Goal: Communication & Community: Answer question/provide support

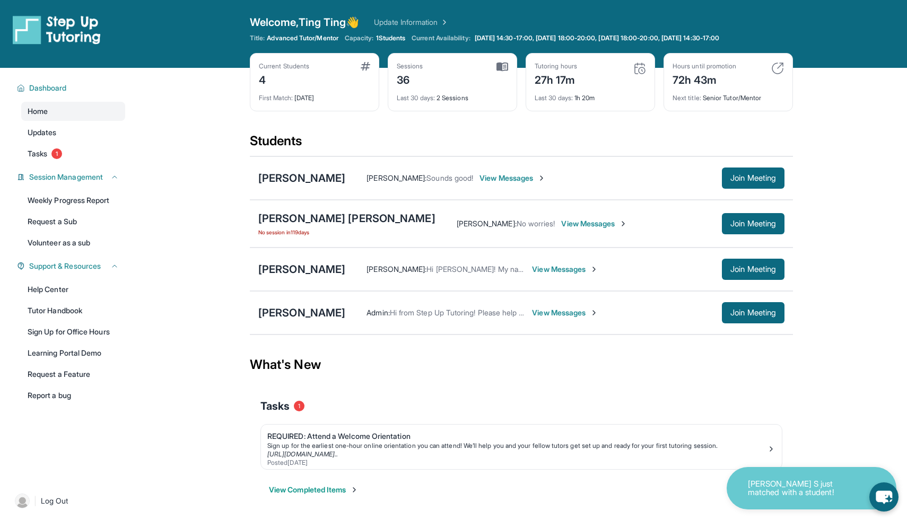
click at [587, 268] on span "View Messages" at bounding box center [565, 269] width 66 height 11
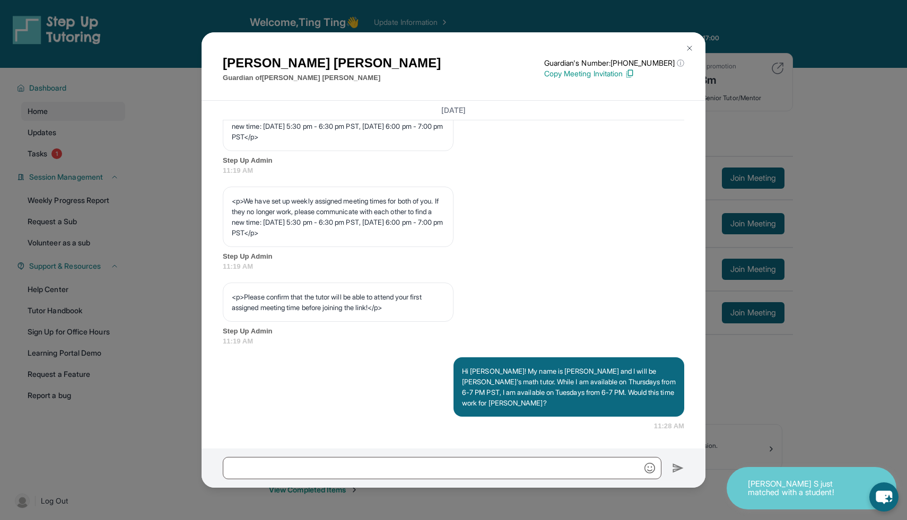
scroll to position [549, 0]
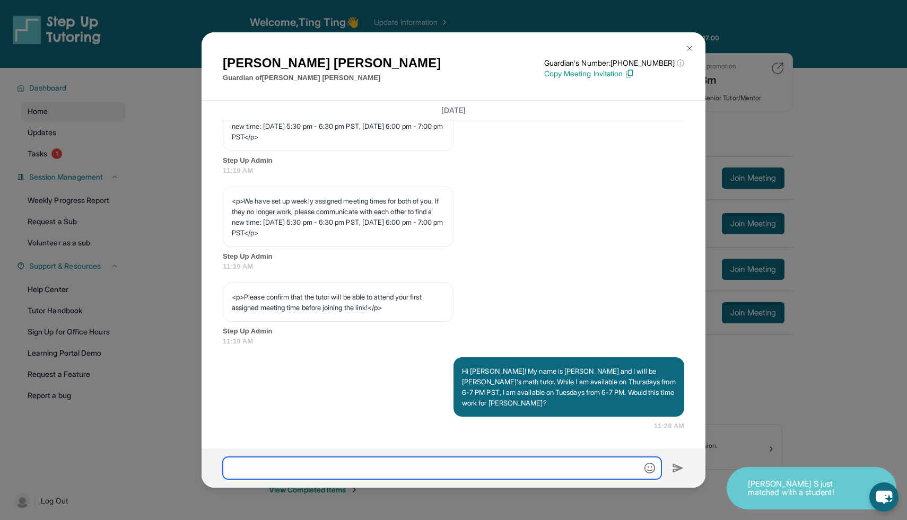
click at [429, 467] on input "text" at bounding box center [442, 468] width 438 height 22
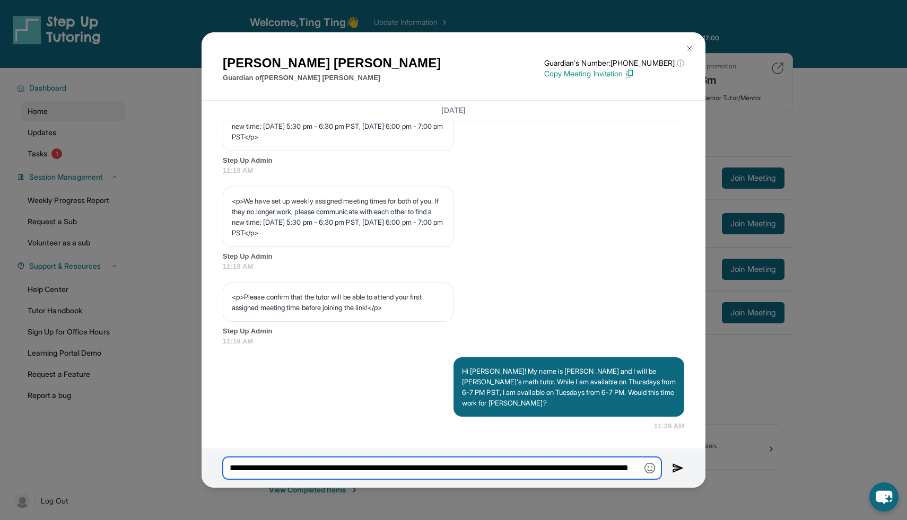
type input "**********"
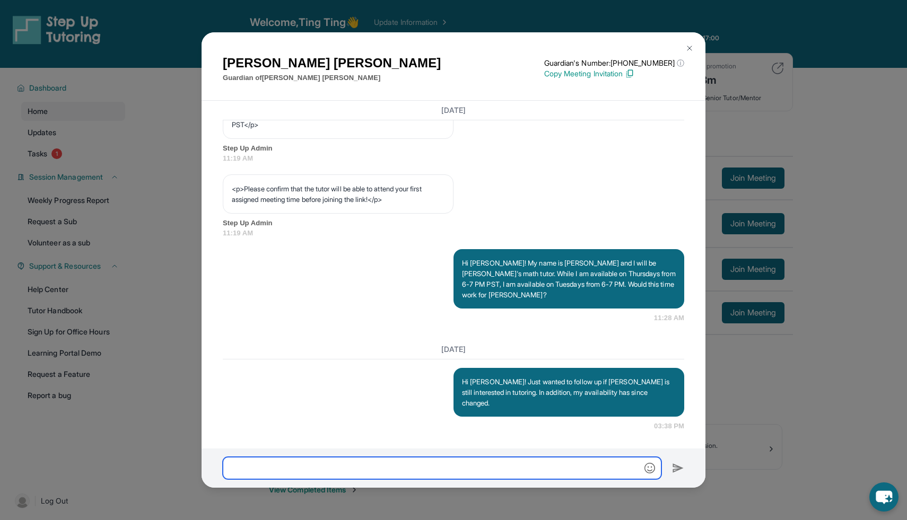
scroll to position [646, 0]
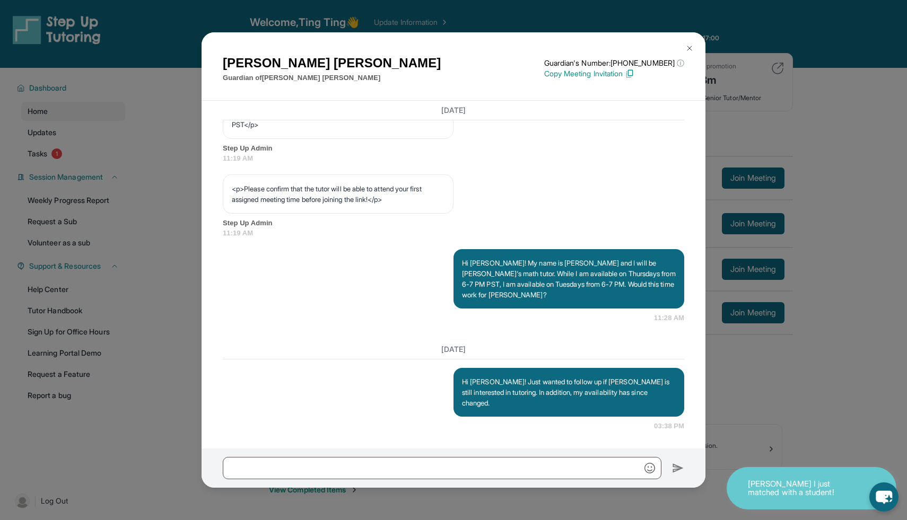
click at [816, 258] on div "[PERSON_NAME] Guardian of [PERSON_NAME] Guardian's Number: [PHONE_NUMBER] ⓘ Thi…" at bounding box center [453, 260] width 907 height 520
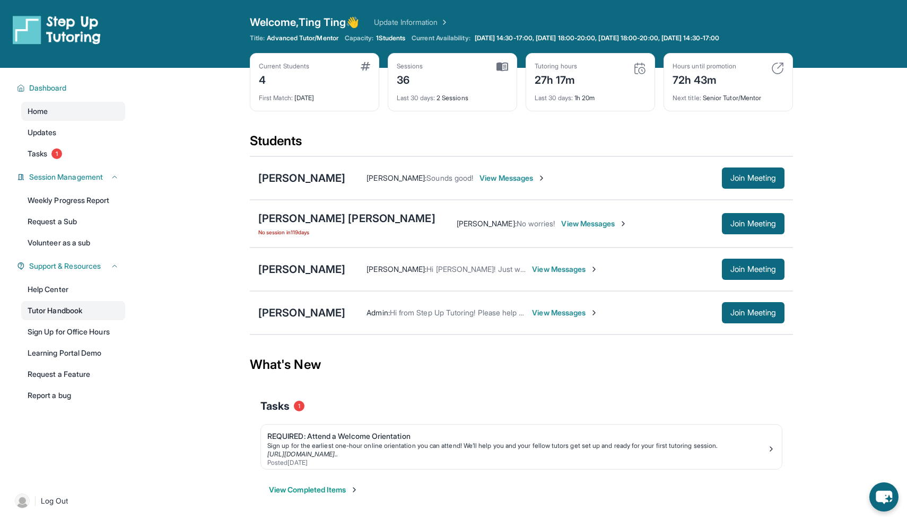
click at [72, 303] on link "Tutor Handbook" at bounding box center [73, 310] width 104 height 19
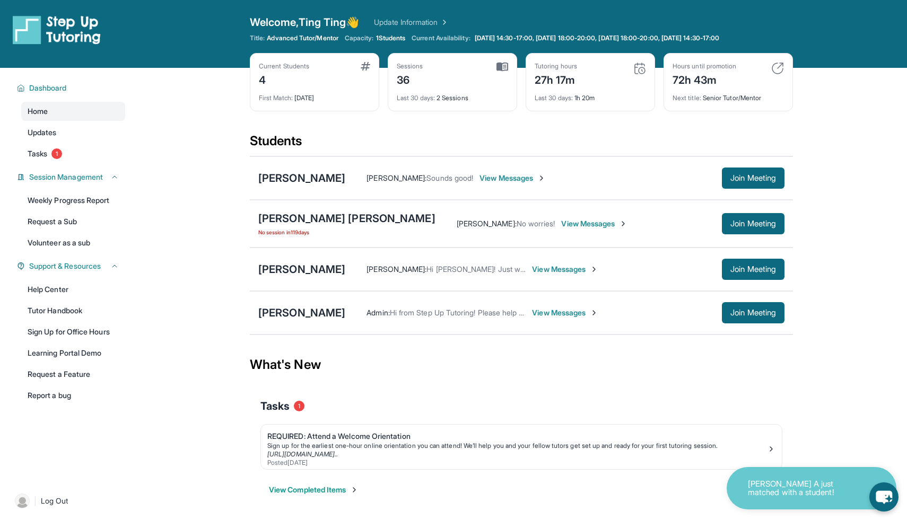
click at [553, 271] on span "View Messages" at bounding box center [565, 269] width 66 height 11
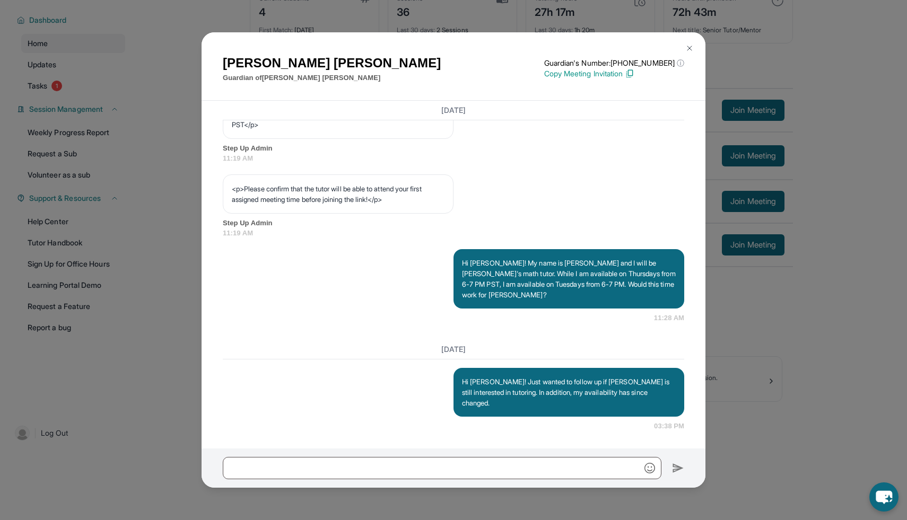
scroll to position [632, 0]
click at [690, 48] on img at bounding box center [689, 48] width 8 height 8
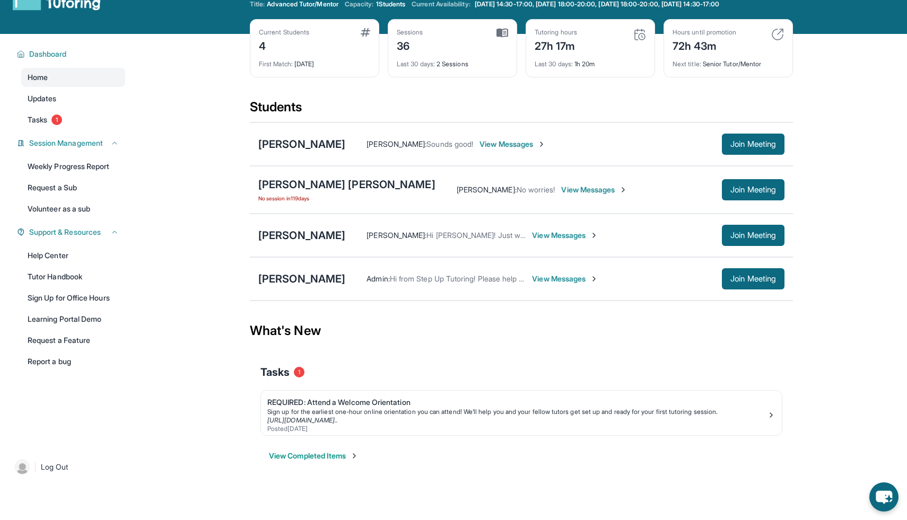
scroll to position [0, 0]
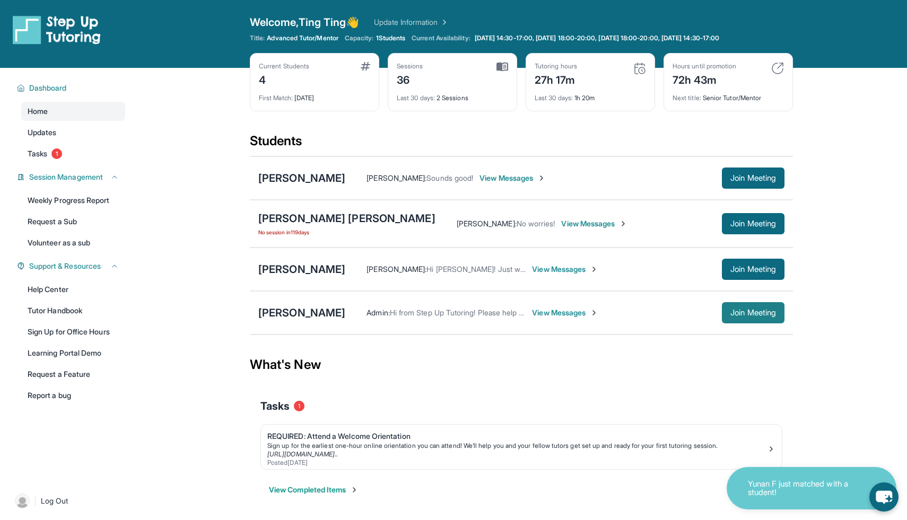
click at [739, 306] on button "Join Meeting" at bounding box center [753, 312] width 63 height 21
